Goal: Task Accomplishment & Management: Manage account settings

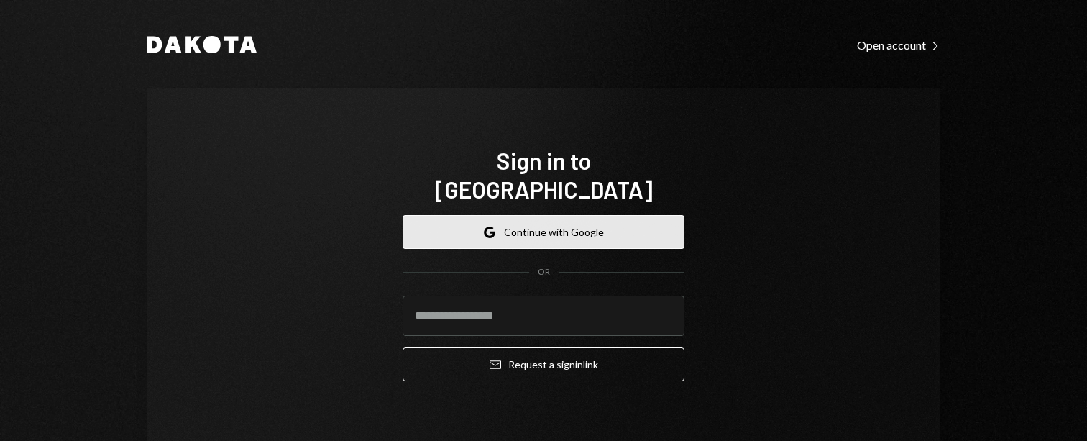
click at [580, 224] on button "Google Continue with Google" at bounding box center [544, 232] width 282 height 34
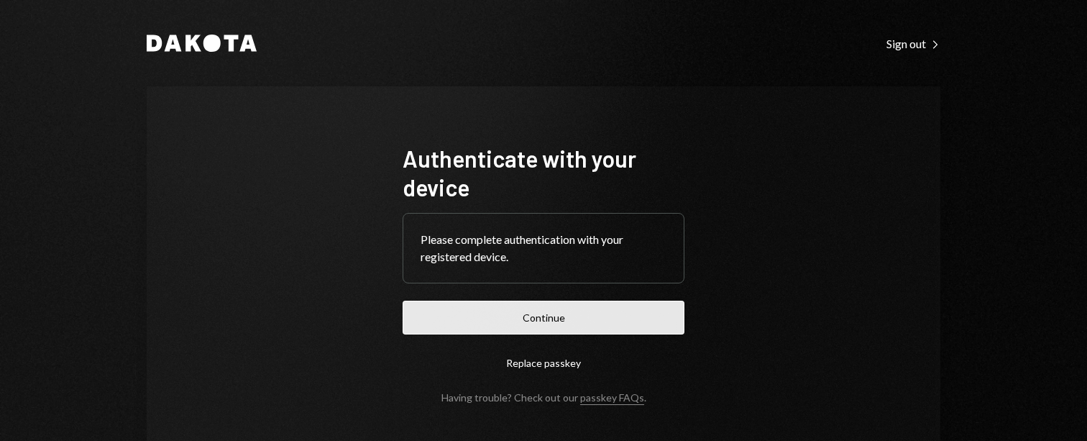
click at [608, 314] on button "Continue" at bounding box center [544, 318] width 282 height 34
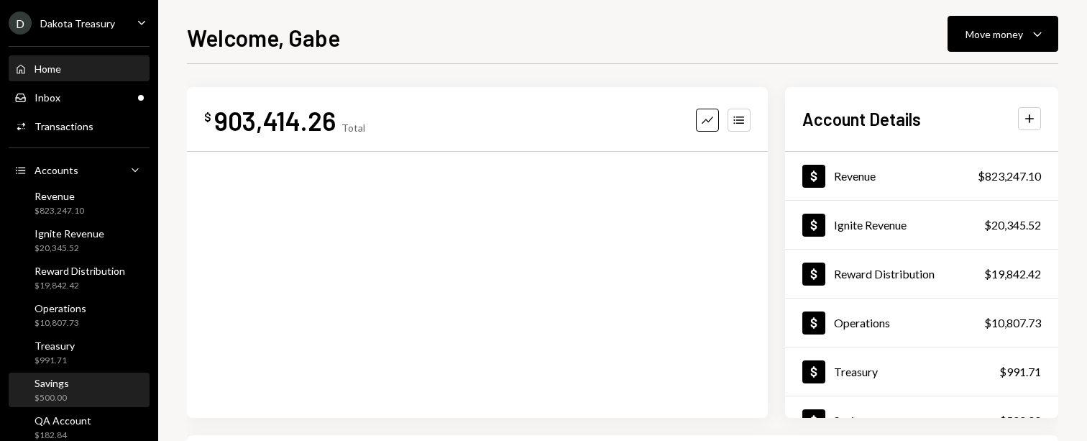
scroll to position [220, 0]
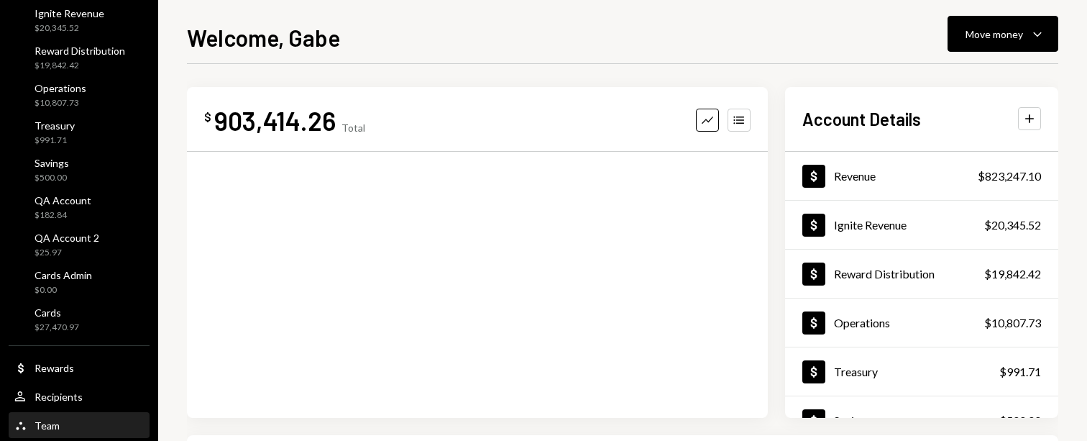
click at [87, 422] on div "Team Team" at bounding box center [78, 425] width 129 height 13
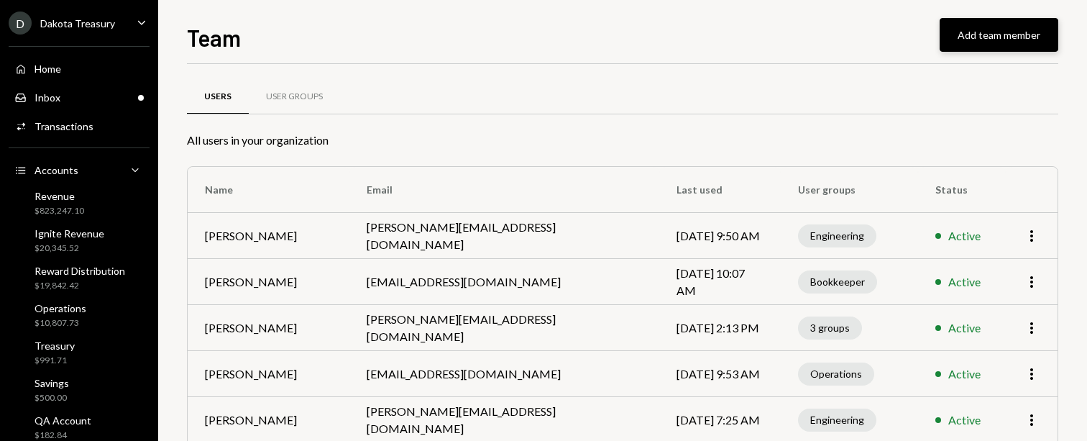
drag, startPoint x: 941, startPoint y: 45, endPoint x: 953, endPoint y: 44, distance: 12.3
click at [941, 45] on div "Team Add team member" at bounding box center [623, 36] width 872 height 32
click at [962, 42] on button "Add team member" at bounding box center [999, 35] width 119 height 34
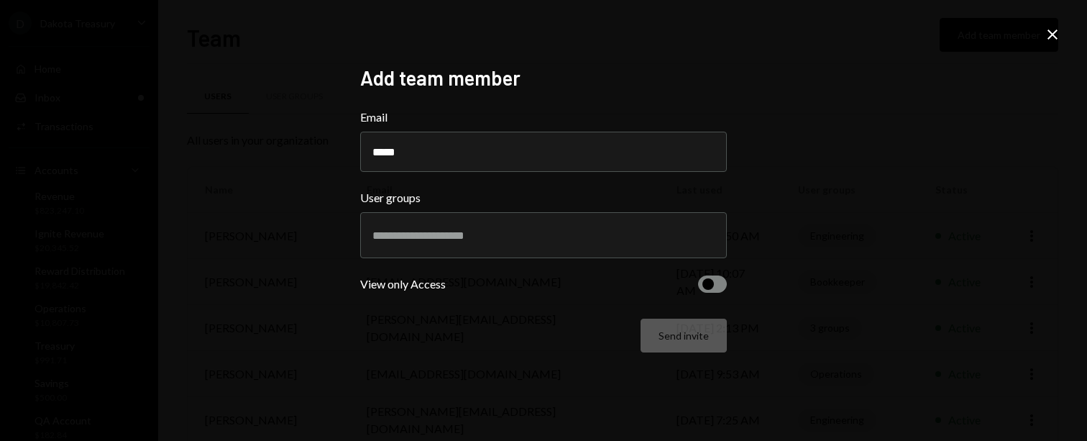
type input "******"
